Goal: Navigation & Orientation: Find specific page/section

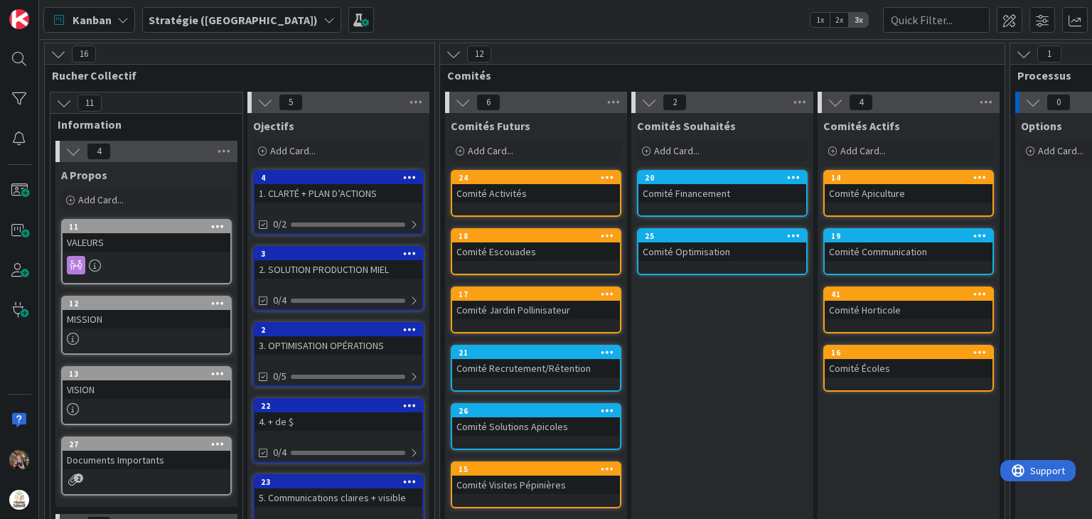
click at [63, 105] on icon at bounding box center [64, 103] width 16 height 16
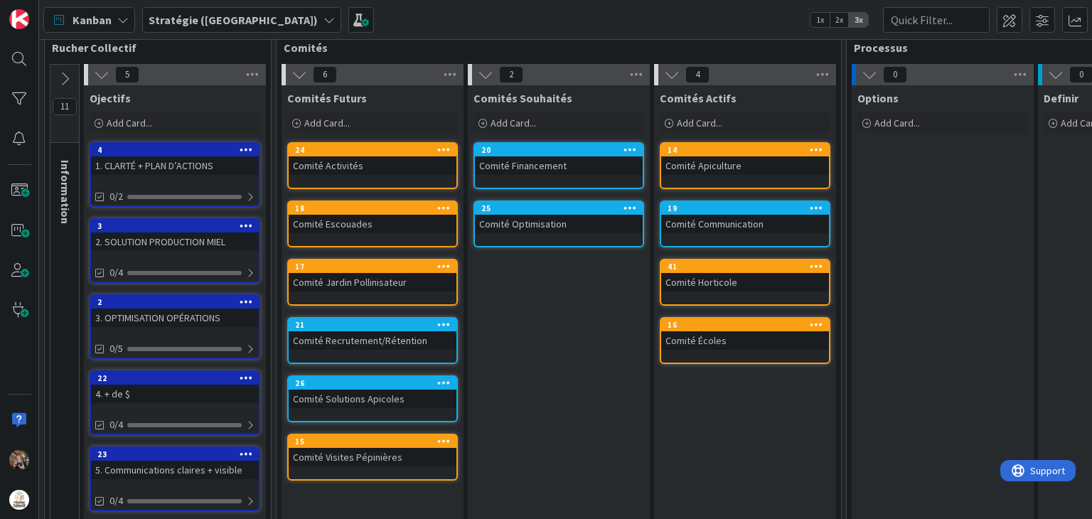
scroll to position [54, 0]
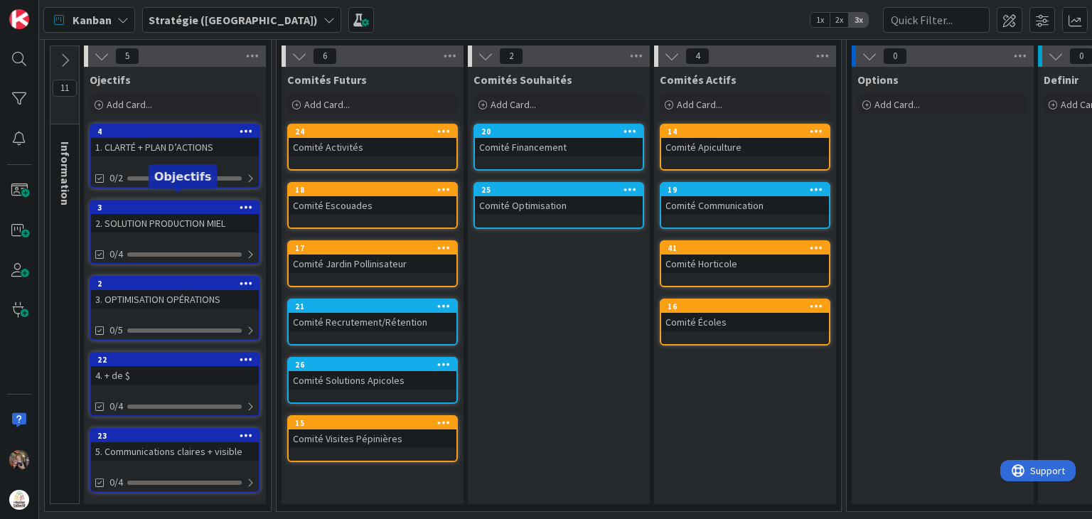
click at [204, 203] on div "3" at bounding box center [177, 208] width 161 height 10
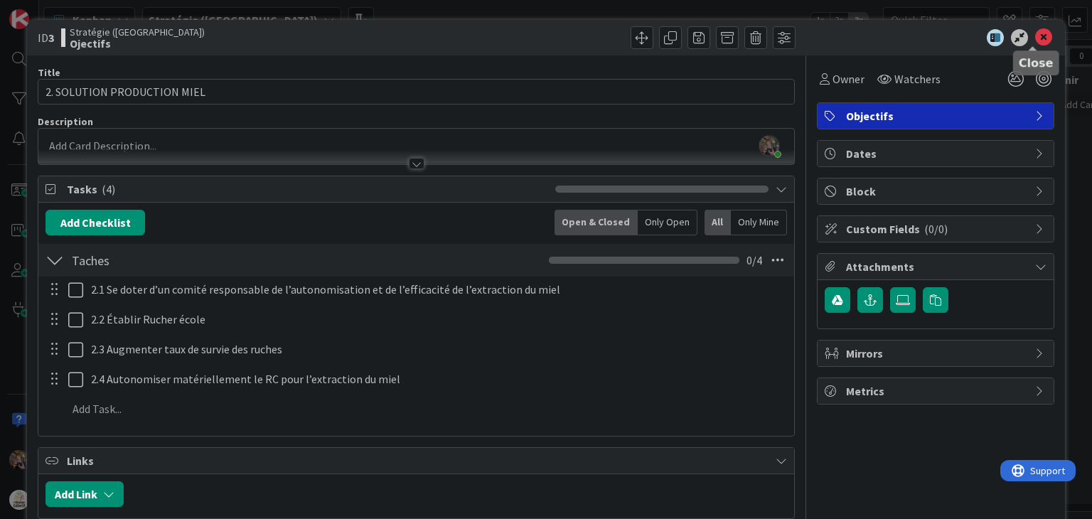
click at [1035, 36] on icon at bounding box center [1043, 37] width 17 height 17
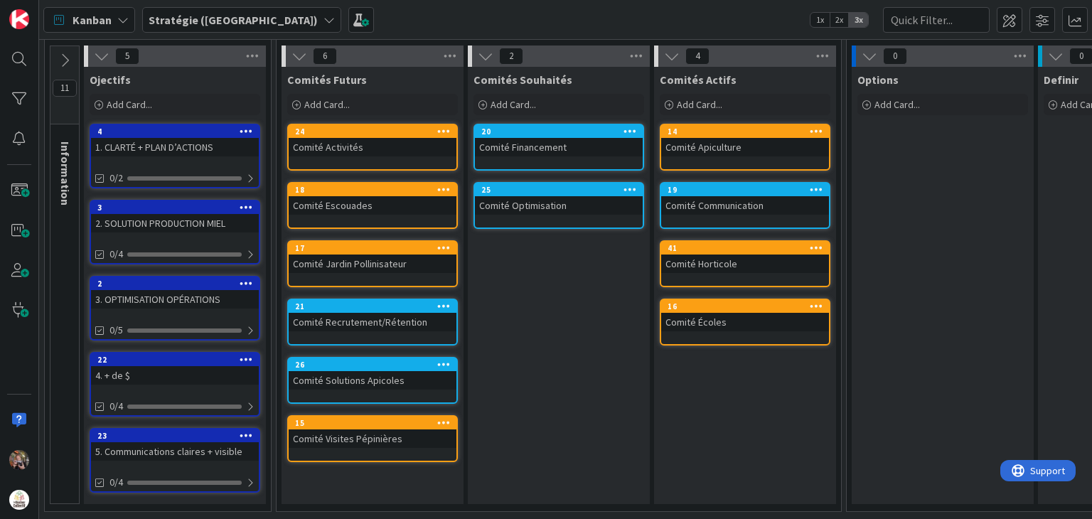
click at [65, 53] on icon at bounding box center [65, 61] width 16 height 16
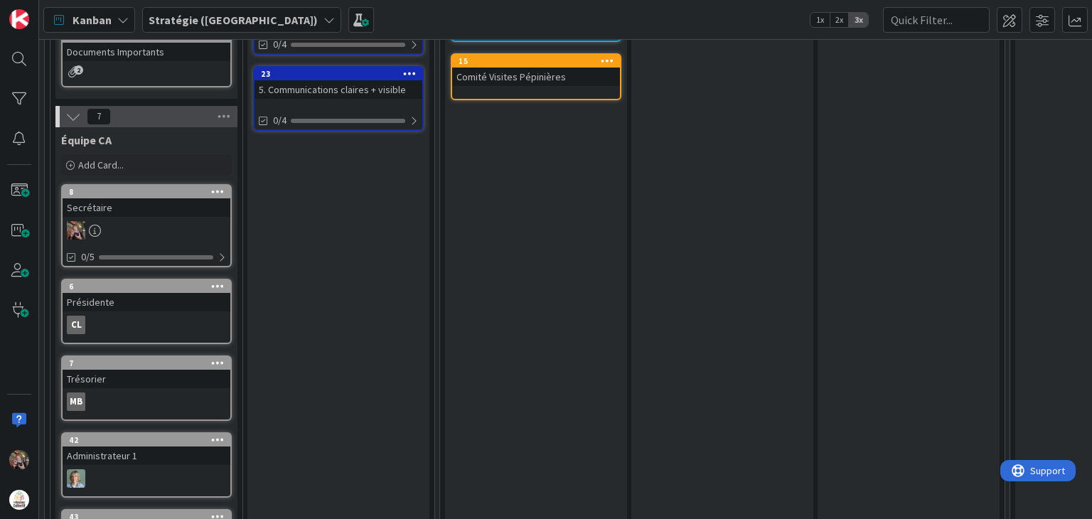
scroll to position [480, 0]
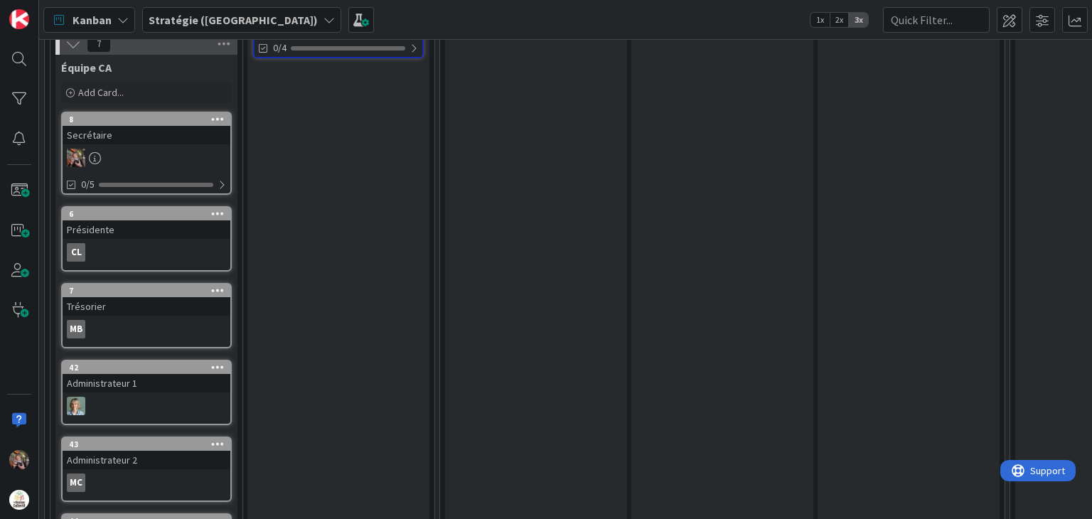
click at [134, 149] on div at bounding box center [147, 158] width 168 height 18
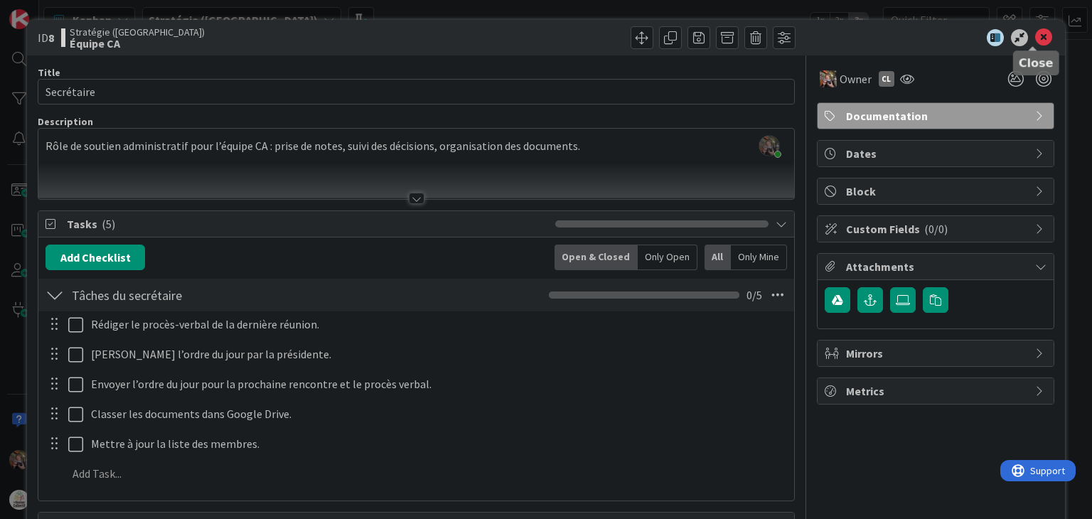
click at [1035, 29] on icon at bounding box center [1043, 37] width 17 height 17
